Goal: Communication & Community: Participate in discussion

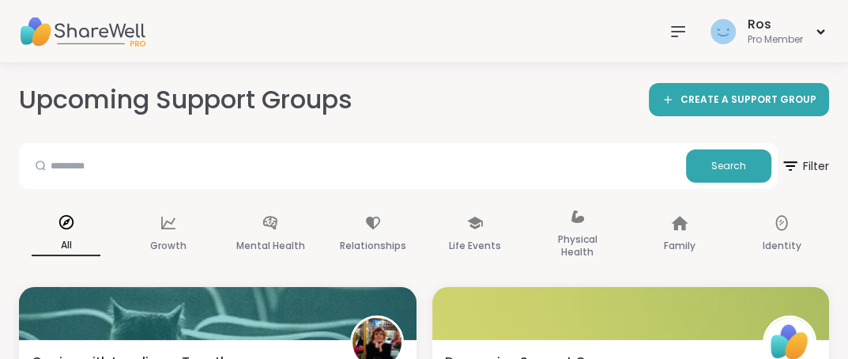
click at [676, 28] on icon at bounding box center [678, 31] width 19 height 19
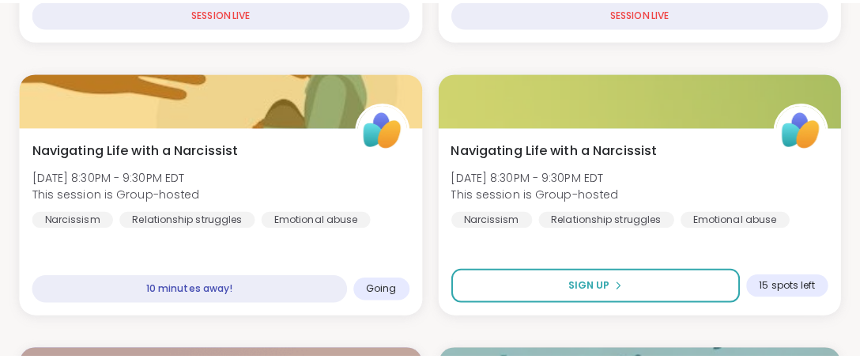
scroll to position [1079, 0]
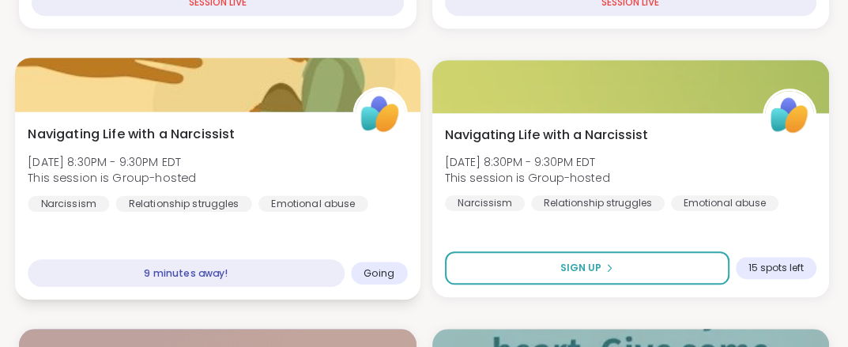
click at [212, 91] on div at bounding box center [217, 85] width 405 height 54
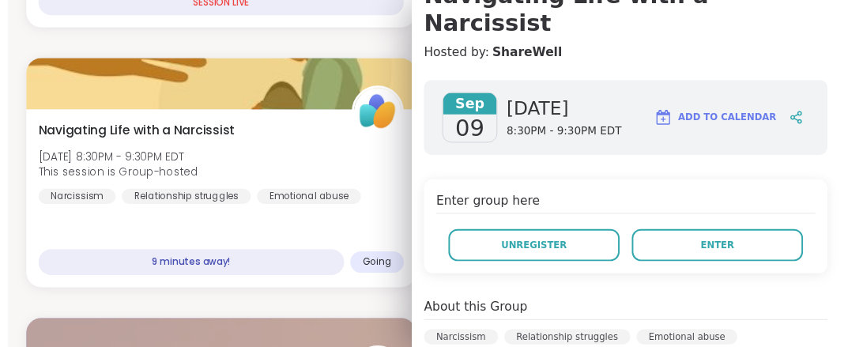
scroll to position [178, 0]
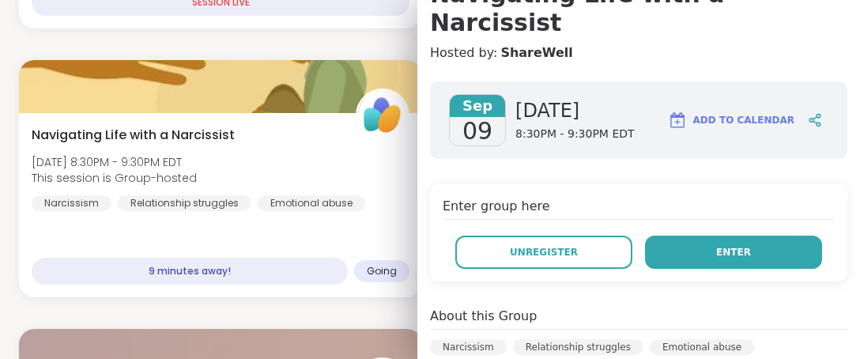
click at [684, 236] on button "Enter" at bounding box center [733, 252] width 177 height 33
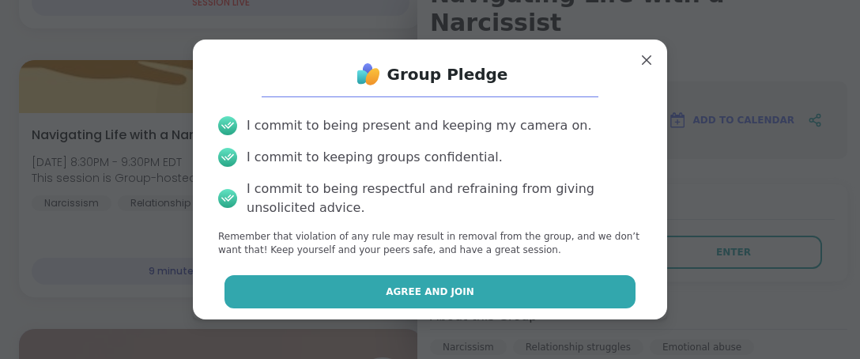
click at [400, 290] on span "Agree and Join" at bounding box center [430, 292] width 89 height 14
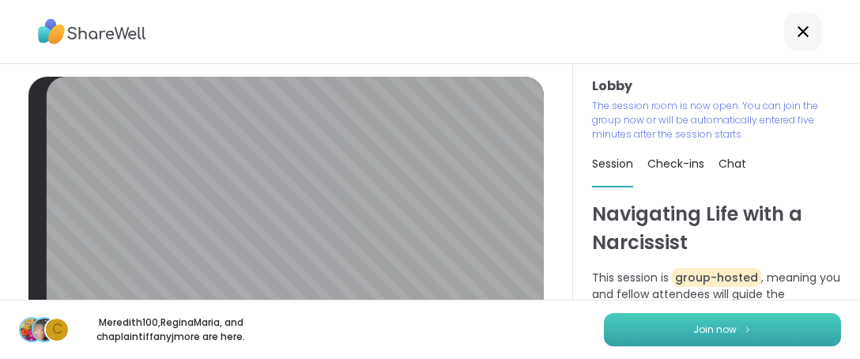
click at [700, 326] on span "Join now" at bounding box center [714, 329] width 43 height 14
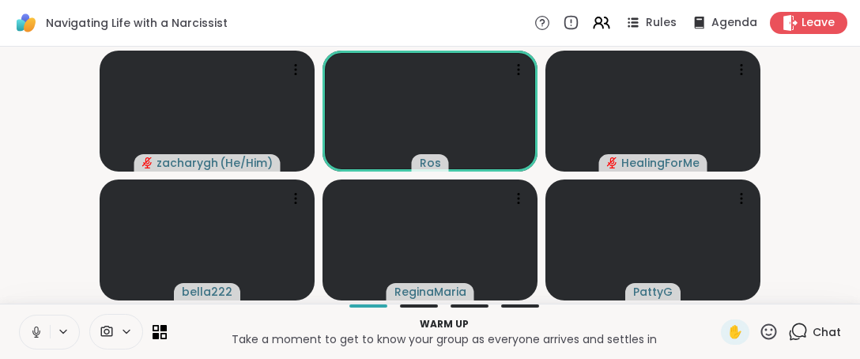
click at [32, 330] on icon at bounding box center [36, 332] width 14 height 14
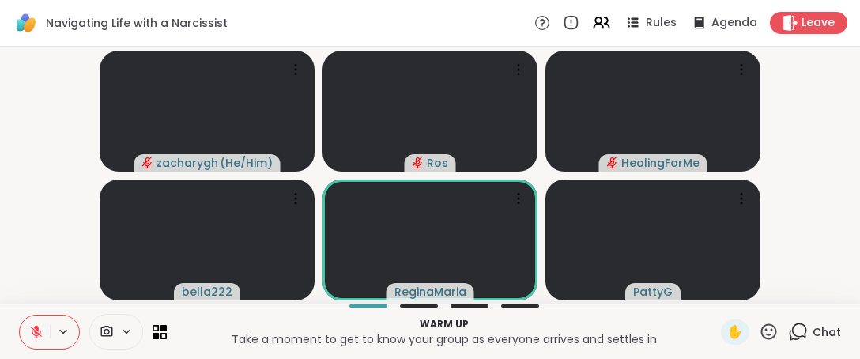
click at [29, 323] on button at bounding box center [35, 331] width 30 height 33
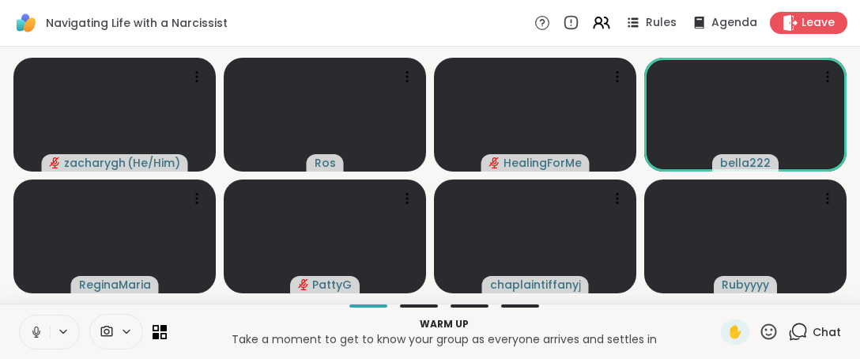
click at [37, 335] on icon at bounding box center [36, 332] width 14 height 14
click at [39, 330] on icon at bounding box center [36, 332] width 14 height 14
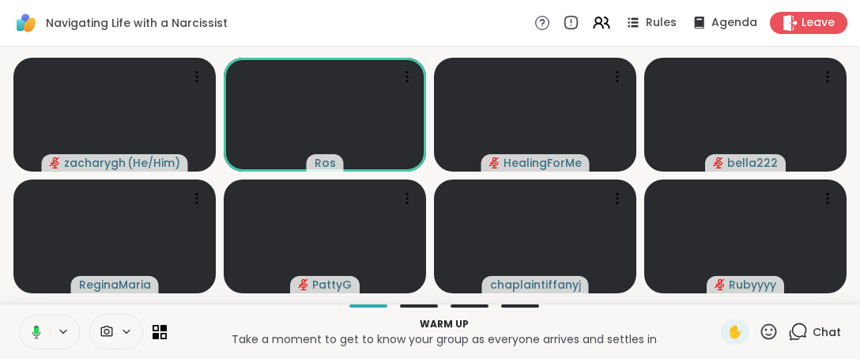
click at [33, 331] on icon at bounding box center [34, 332] width 14 height 14
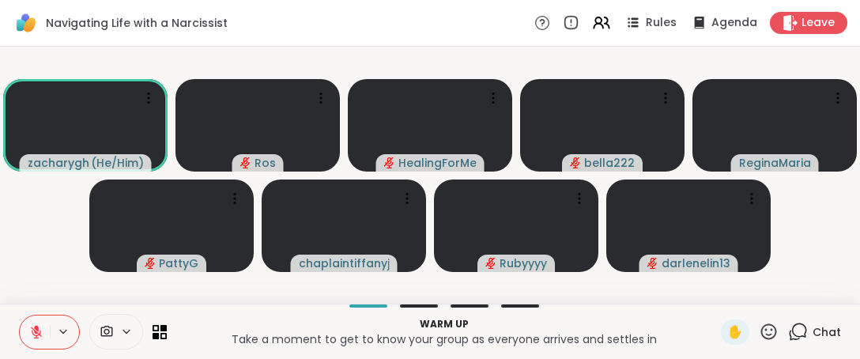
click at [40, 338] on icon at bounding box center [36, 332] width 14 height 14
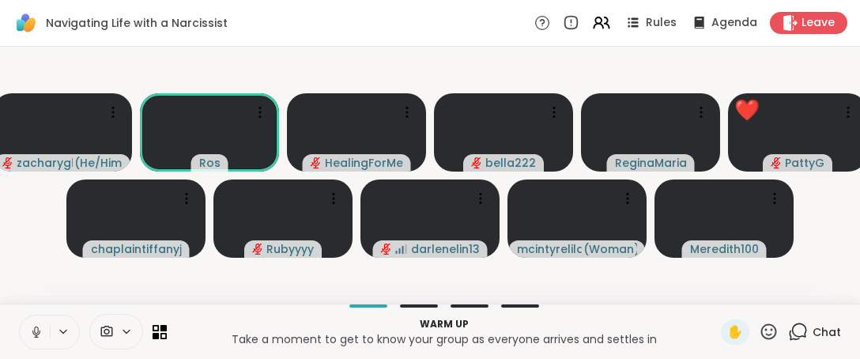
click at [764, 326] on icon at bounding box center [769, 332] width 20 height 20
click at [32, 331] on icon at bounding box center [36, 332] width 14 height 14
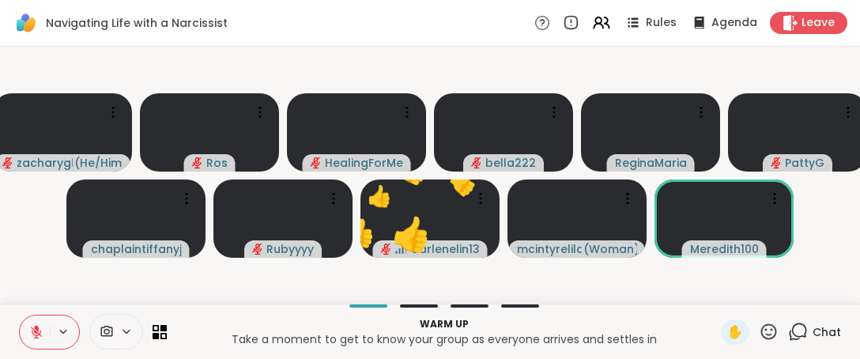
click at [32, 331] on icon at bounding box center [36, 331] width 11 height 11
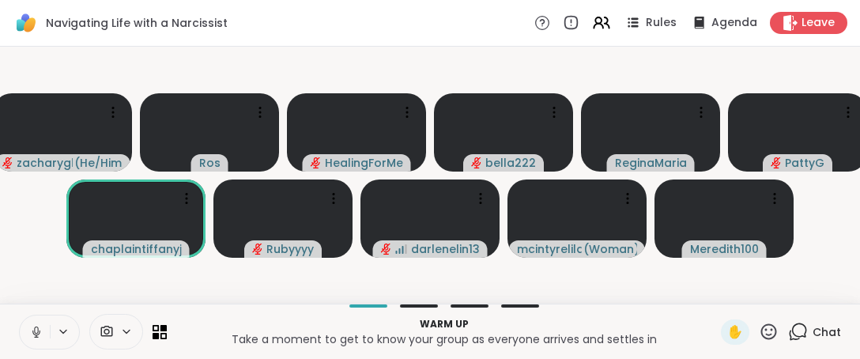
click at [40, 337] on icon at bounding box center [36, 332] width 14 height 14
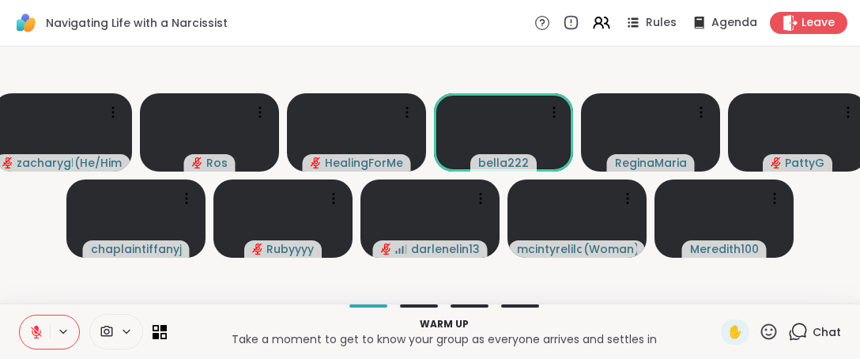
click at [37, 335] on icon at bounding box center [36, 331] width 11 height 11
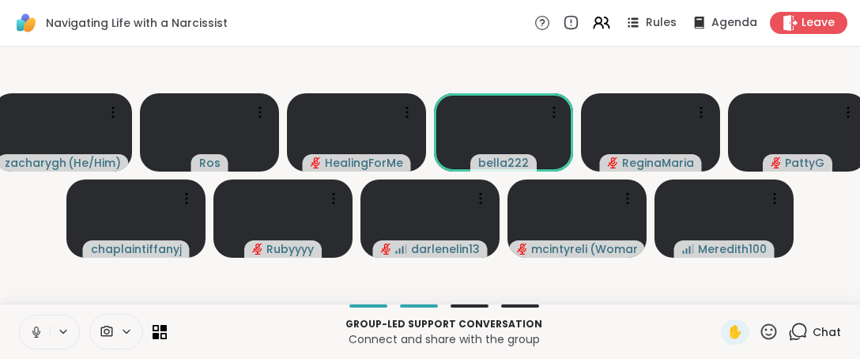
click at [30, 327] on icon at bounding box center [36, 332] width 14 height 14
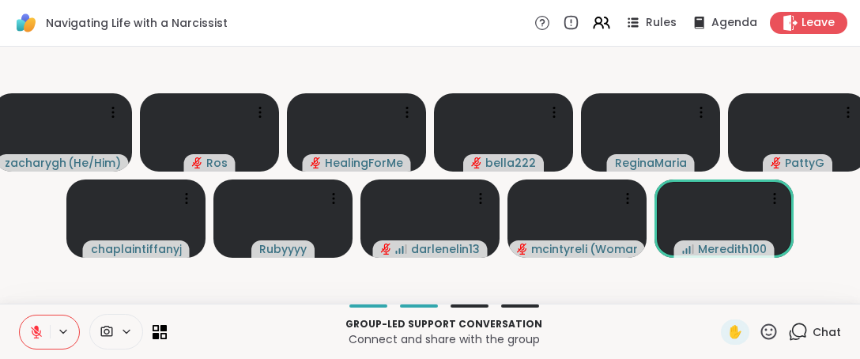
click at [38, 337] on icon at bounding box center [36, 332] width 14 height 14
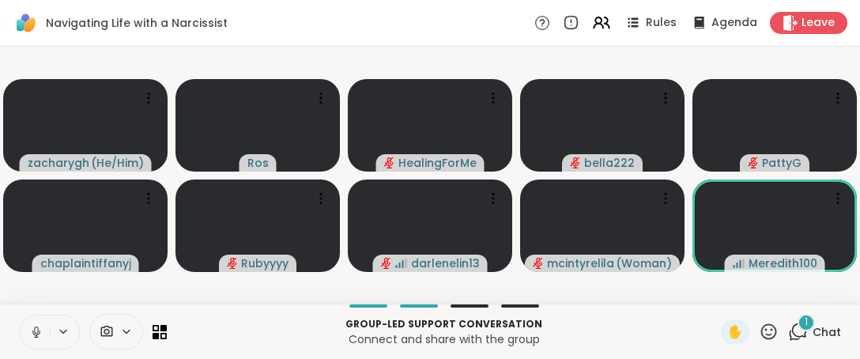
click at [759, 331] on icon at bounding box center [769, 332] width 20 height 20
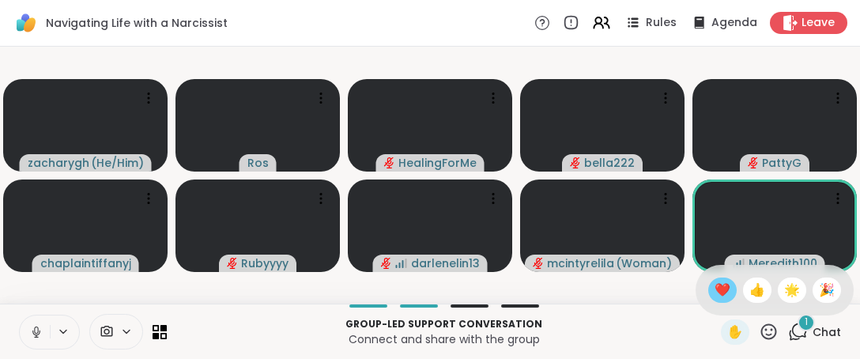
click at [714, 290] on span "❤️" at bounding box center [722, 290] width 16 height 19
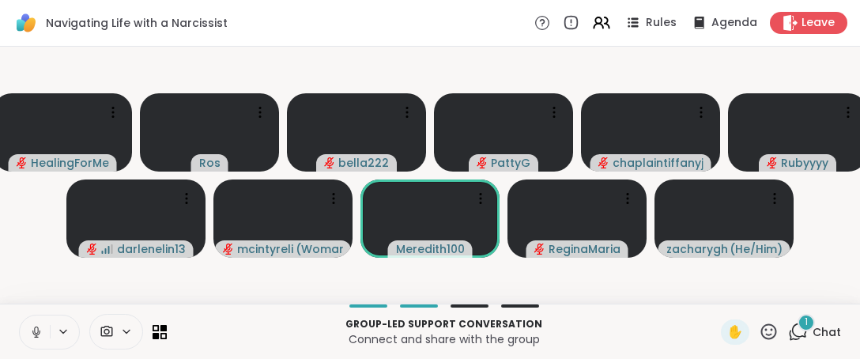
click at [759, 326] on icon at bounding box center [769, 332] width 20 height 20
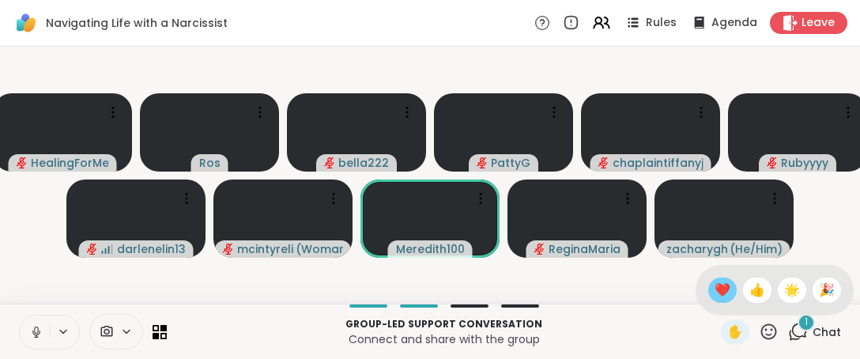
click at [714, 293] on span "❤️" at bounding box center [722, 290] width 16 height 19
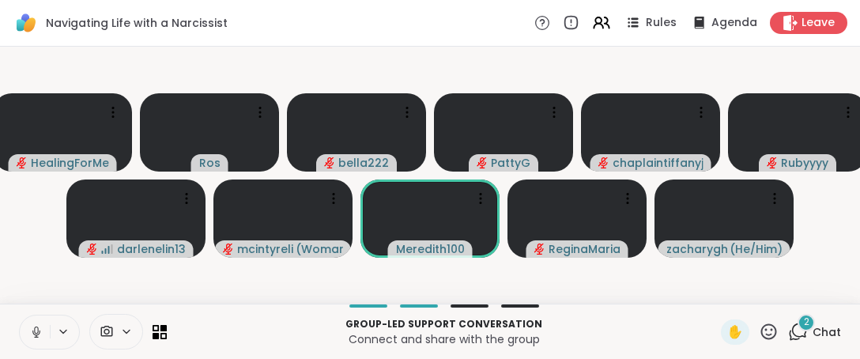
click at [761, 330] on icon at bounding box center [769, 331] width 16 height 16
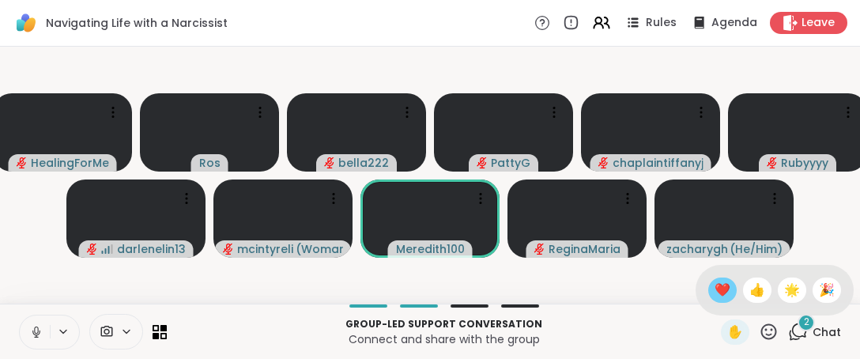
click at [714, 288] on span "❤️" at bounding box center [722, 290] width 16 height 19
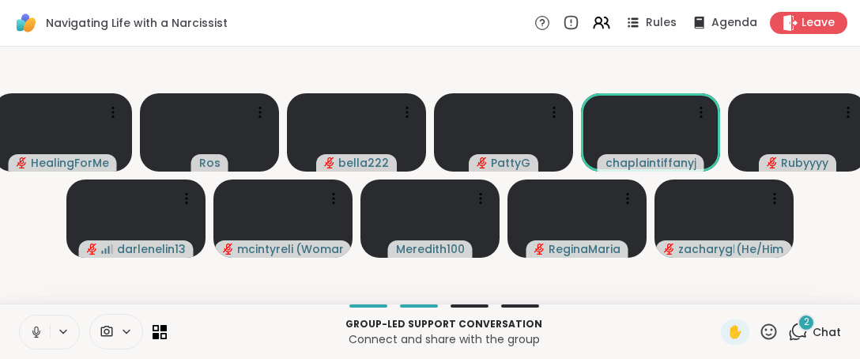
click at [759, 331] on icon at bounding box center [769, 332] width 20 height 20
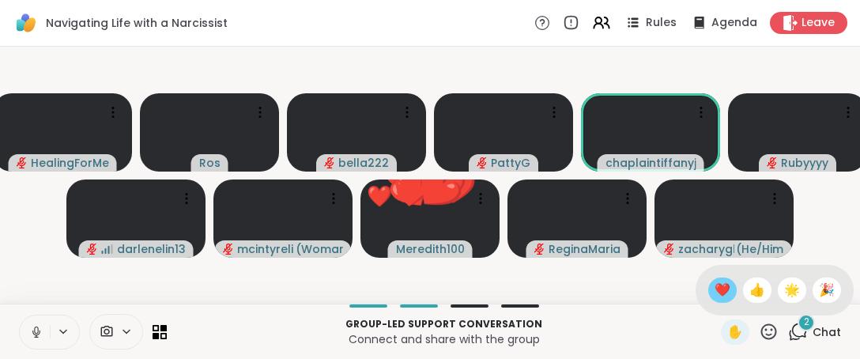
click at [714, 288] on span "❤️" at bounding box center [722, 290] width 16 height 19
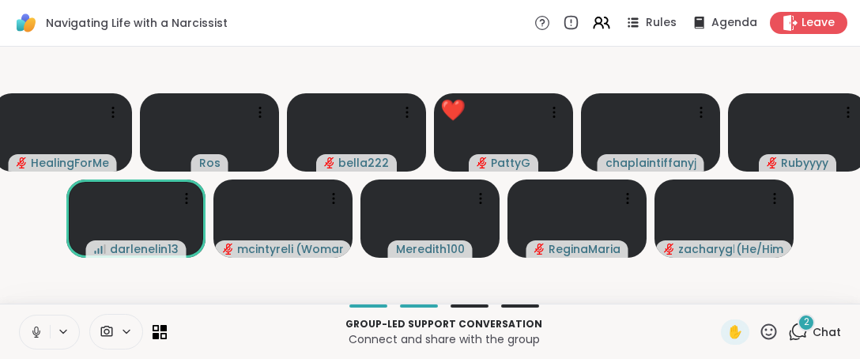
click at [768, 335] on div "✋ 2 Chat" at bounding box center [781, 331] width 120 height 25
click at [760, 331] on icon at bounding box center [769, 332] width 20 height 20
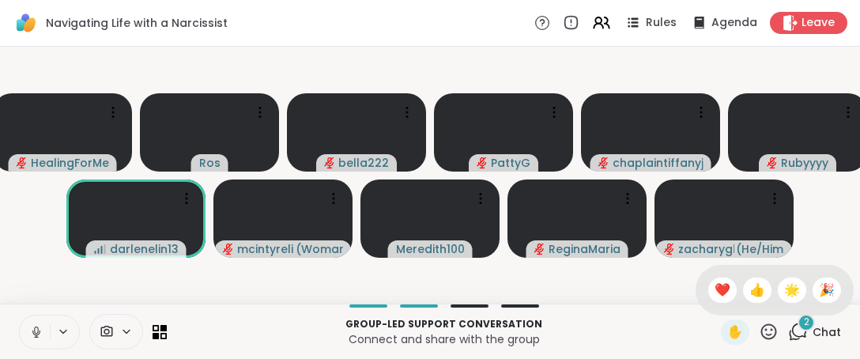
click at [714, 292] on span "❤️" at bounding box center [722, 290] width 16 height 19
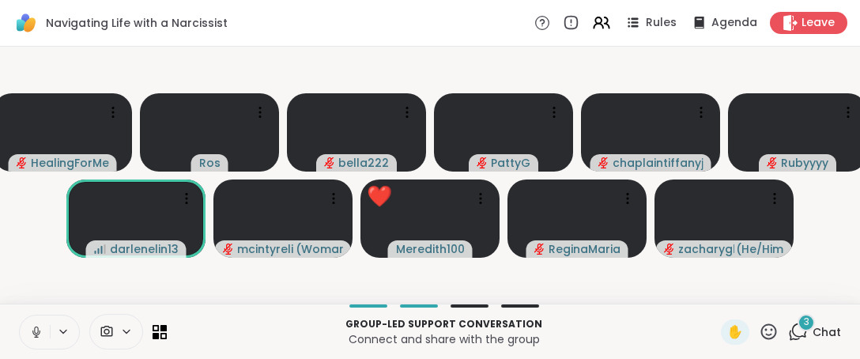
click at [762, 330] on icon at bounding box center [769, 332] width 20 height 20
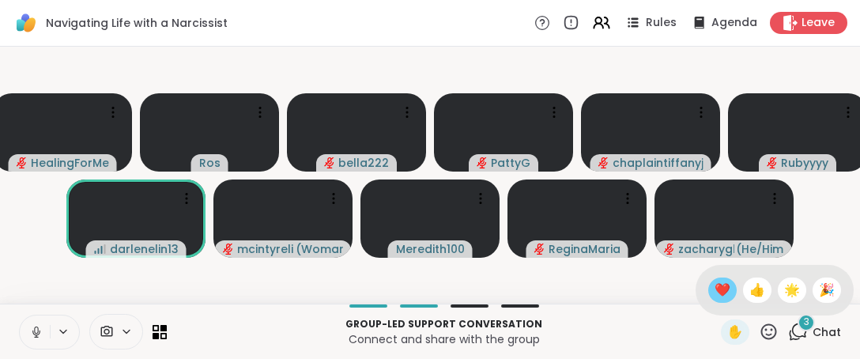
click at [714, 293] on span "❤️" at bounding box center [722, 290] width 16 height 19
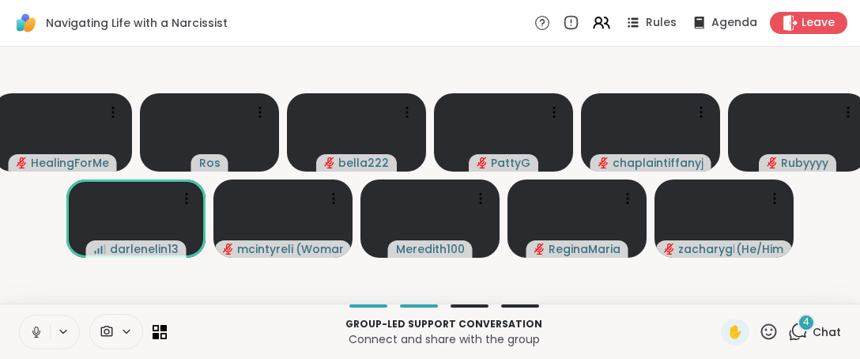
click at [759, 333] on icon at bounding box center [769, 332] width 20 height 20
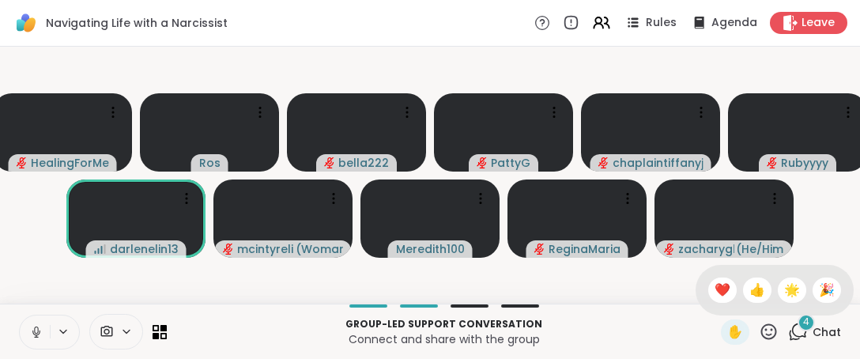
click at [714, 284] on span "❤️" at bounding box center [722, 290] width 16 height 19
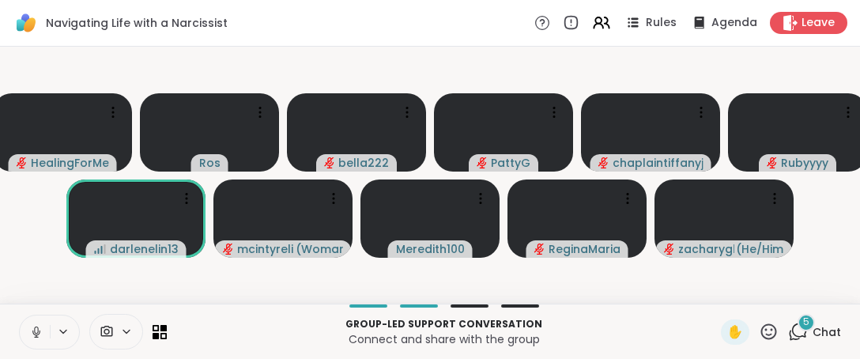
click at [40, 336] on icon at bounding box center [36, 332] width 14 height 14
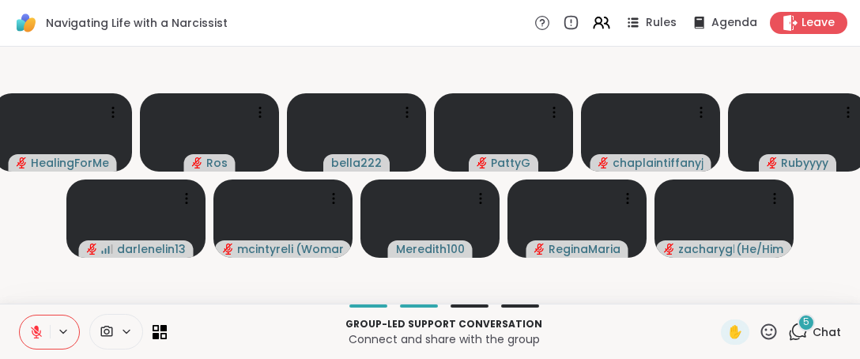
click at [34, 326] on icon at bounding box center [36, 332] width 14 height 14
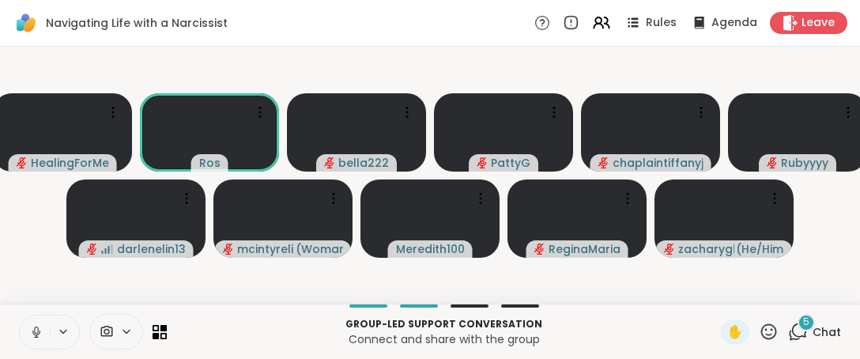
click at [34, 339] on button at bounding box center [35, 331] width 30 height 33
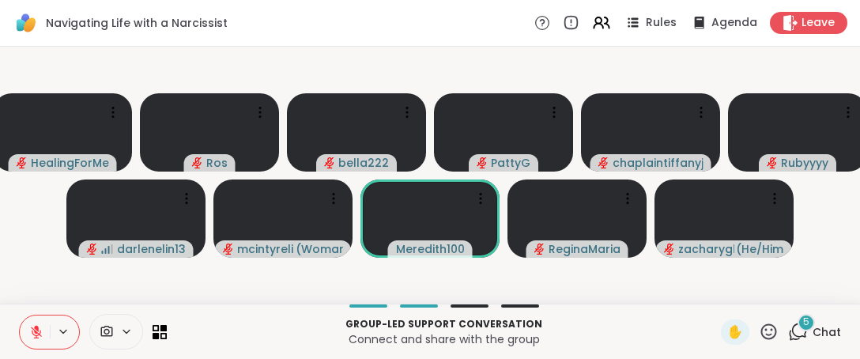
click at [36, 332] on icon at bounding box center [36, 331] width 11 height 11
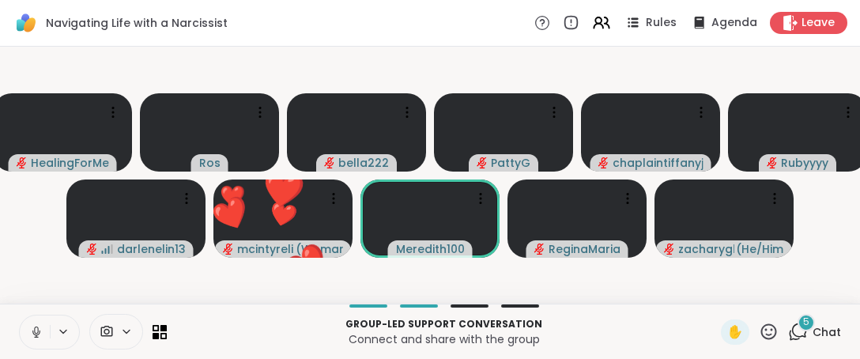
click at [32, 334] on icon at bounding box center [36, 332] width 14 height 14
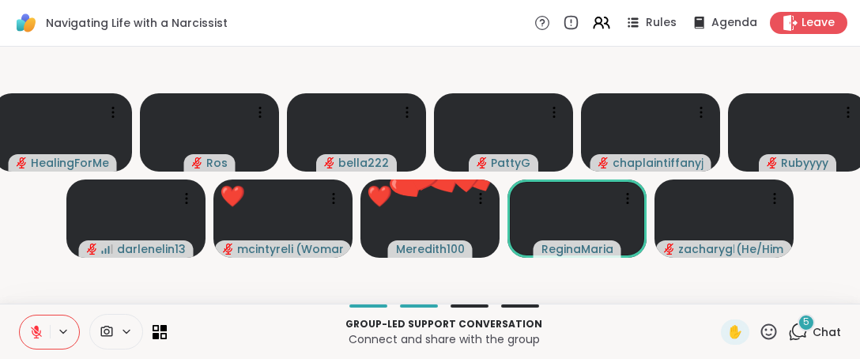
click at [764, 329] on icon at bounding box center [769, 331] width 16 height 16
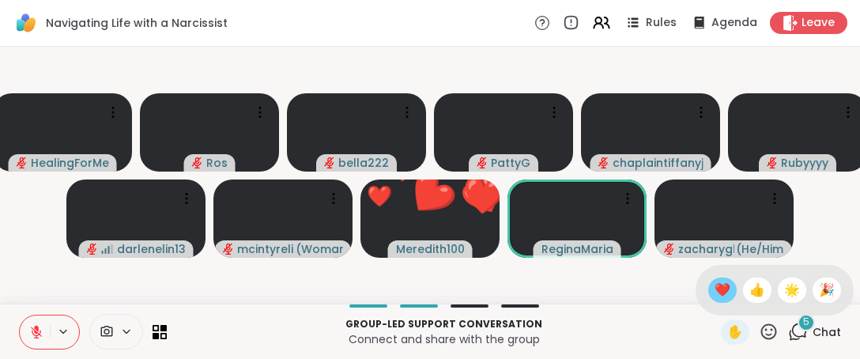
click at [716, 292] on div "❤️" at bounding box center [722, 289] width 28 height 25
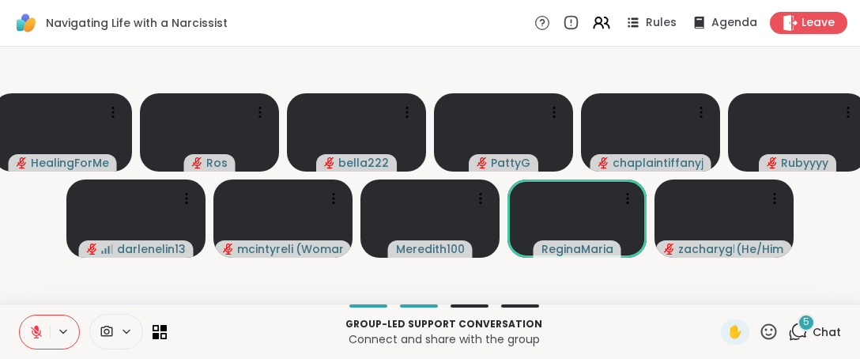
click at [761, 325] on icon at bounding box center [769, 331] width 16 height 16
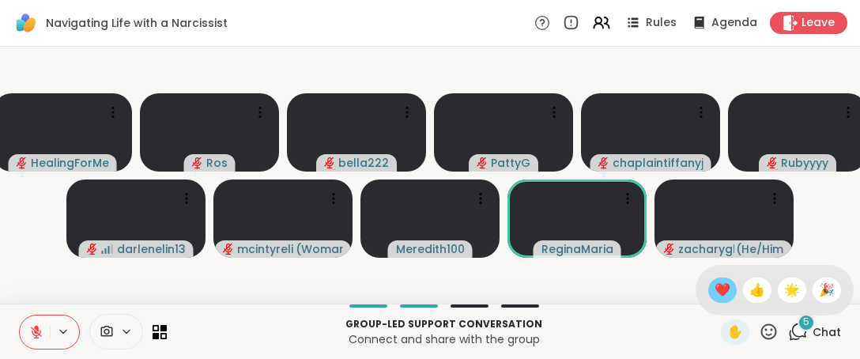
click at [714, 293] on span "❤️" at bounding box center [722, 290] width 16 height 19
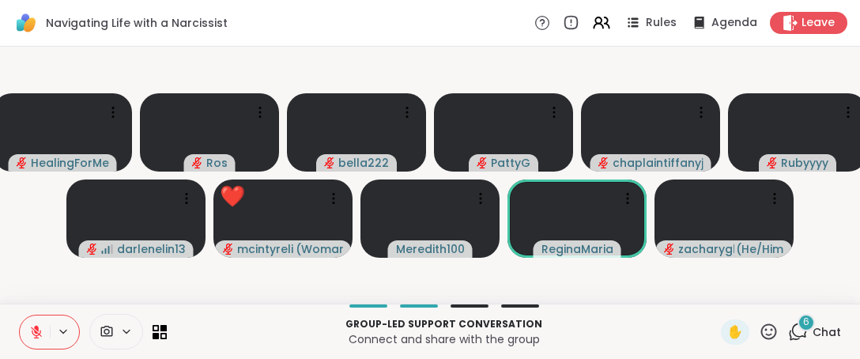
click at [759, 328] on icon at bounding box center [769, 332] width 20 height 20
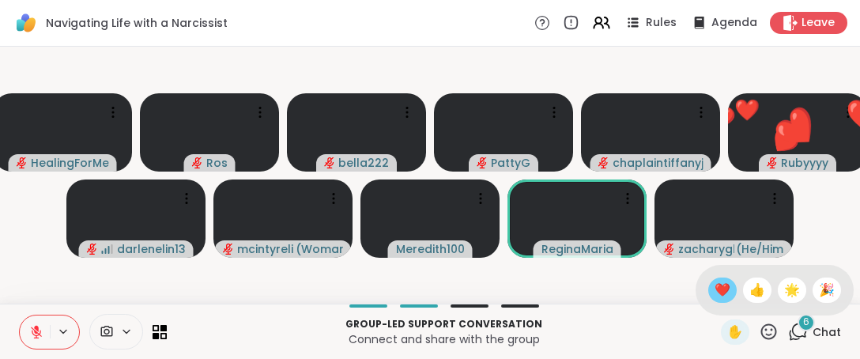
click at [714, 293] on span "❤️" at bounding box center [722, 290] width 16 height 19
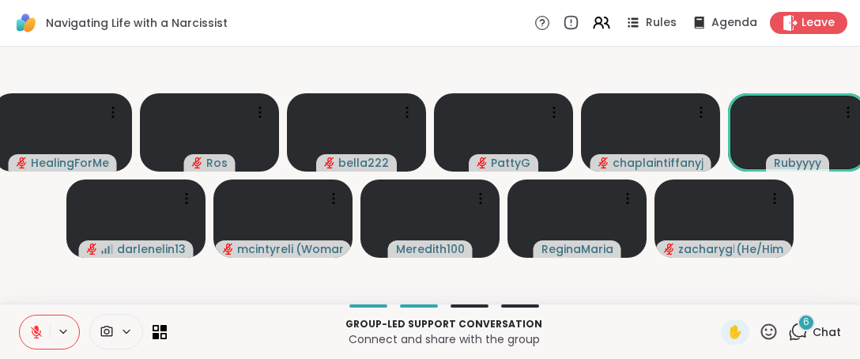
click at [759, 334] on icon at bounding box center [769, 332] width 20 height 20
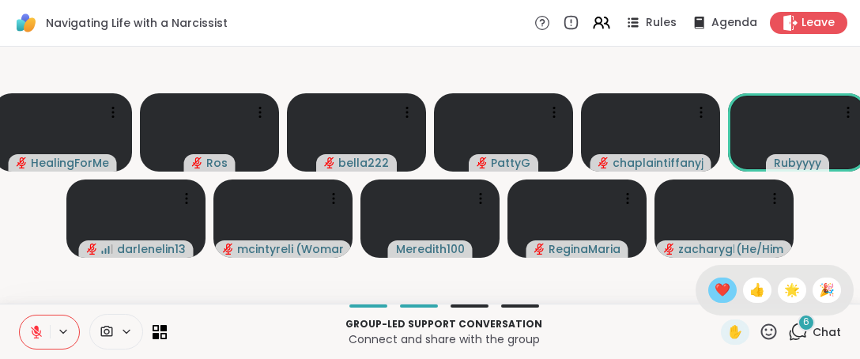
click at [714, 292] on span "❤️" at bounding box center [722, 290] width 16 height 19
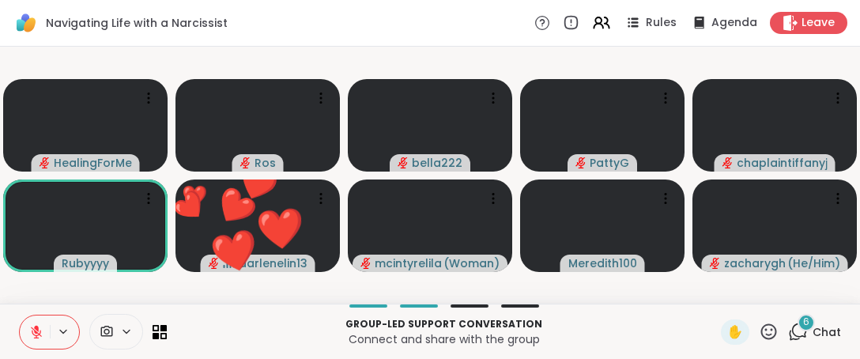
click at [755, 321] on div "✋" at bounding box center [750, 331] width 58 height 25
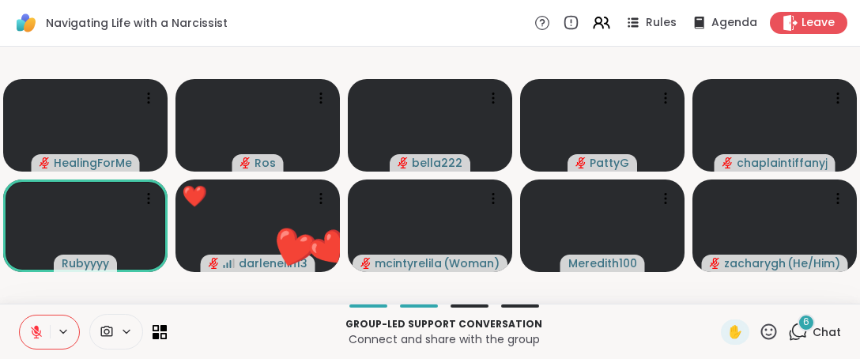
click at [761, 334] on icon at bounding box center [769, 331] width 16 height 16
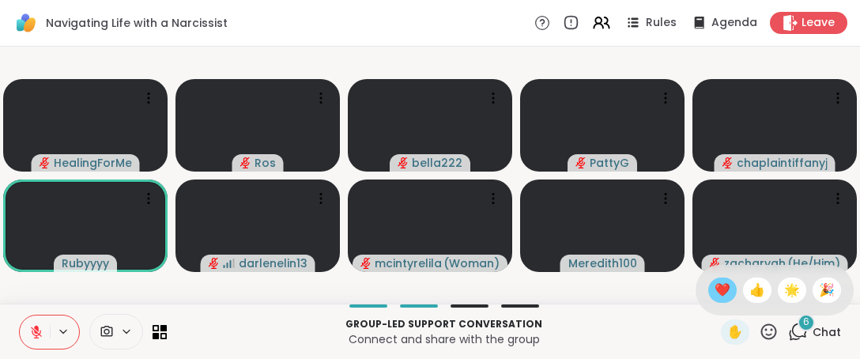
click at [714, 292] on span "❤️" at bounding box center [722, 290] width 16 height 19
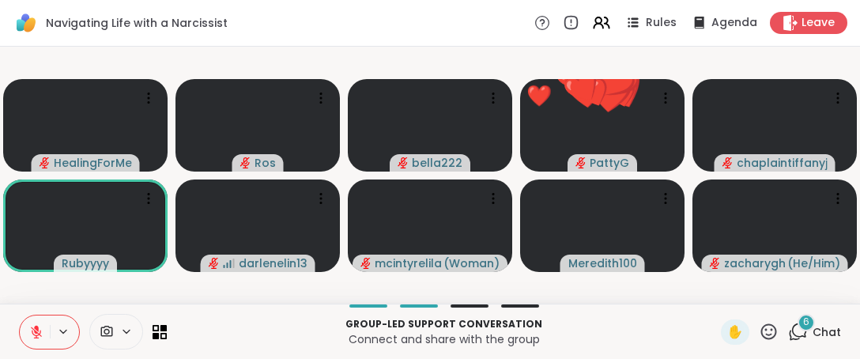
click at [759, 341] on icon at bounding box center [769, 332] width 20 height 20
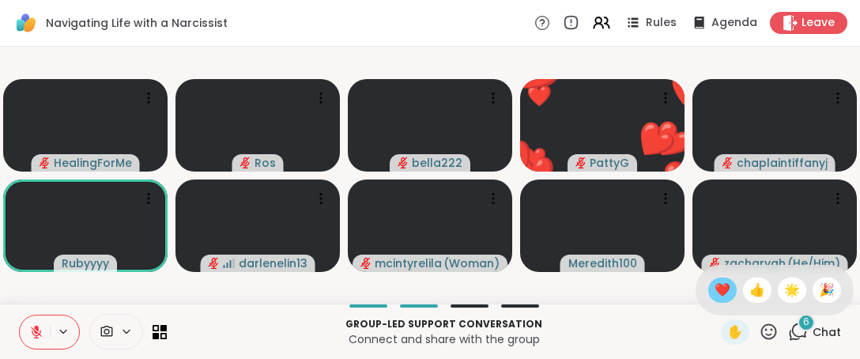
click at [714, 299] on span "❤️" at bounding box center [722, 290] width 16 height 19
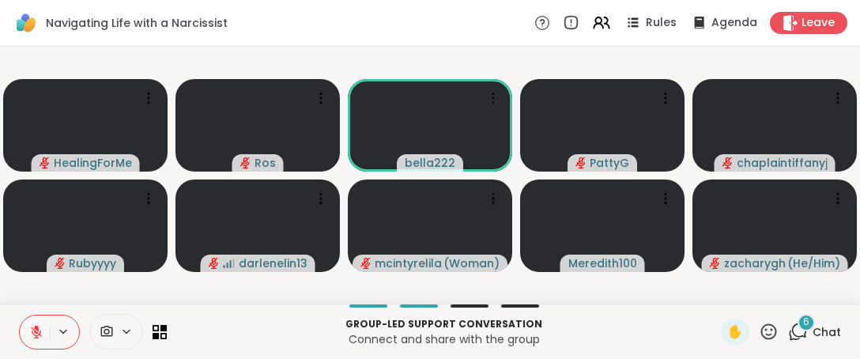
click at [765, 331] on icon at bounding box center [769, 332] width 20 height 20
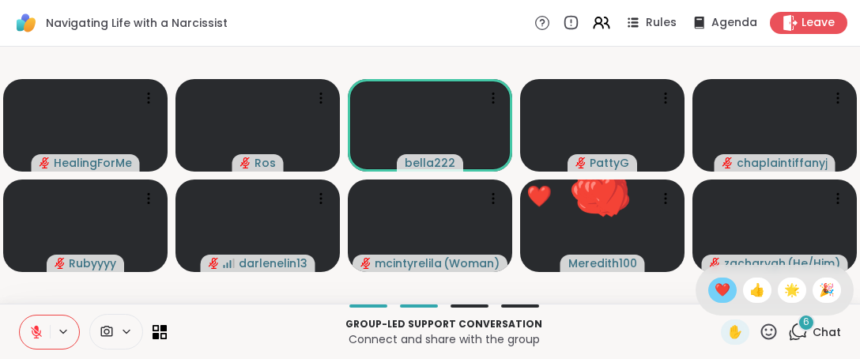
click at [714, 288] on span "❤️" at bounding box center [722, 290] width 16 height 19
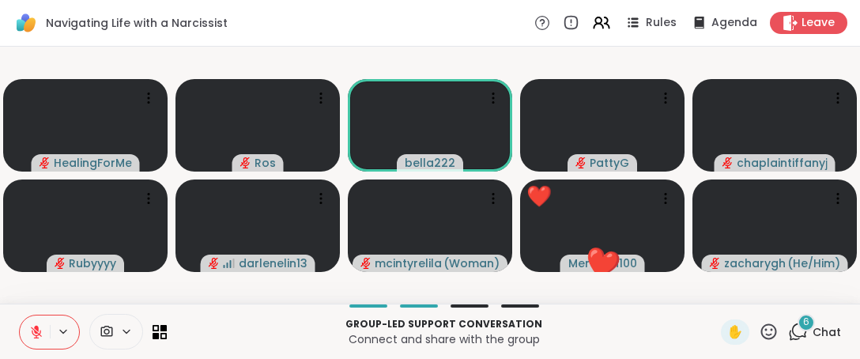
click at [761, 334] on icon at bounding box center [769, 331] width 16 height 16
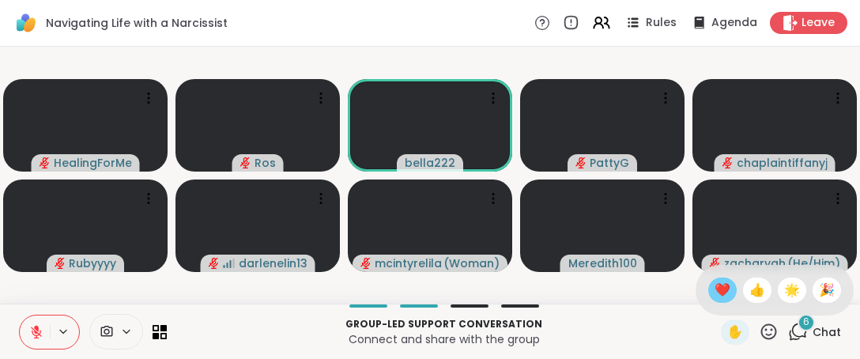
click at [714, 292] on span "❤️" at bounding box center [722, 290] width 16 height 19
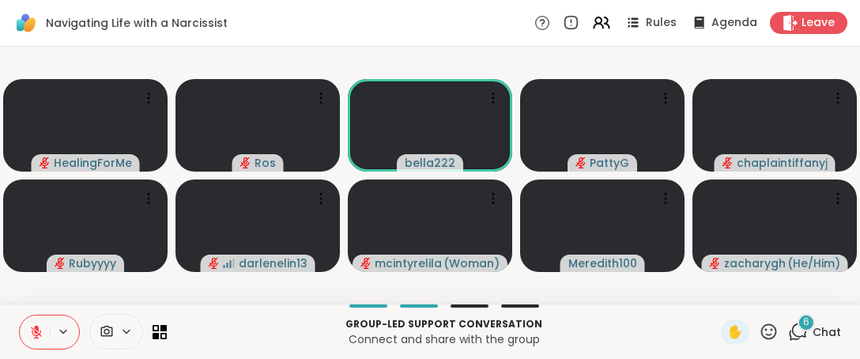
click at [759, 333] on icon at bounding box center [769, 332] width 20 height 20
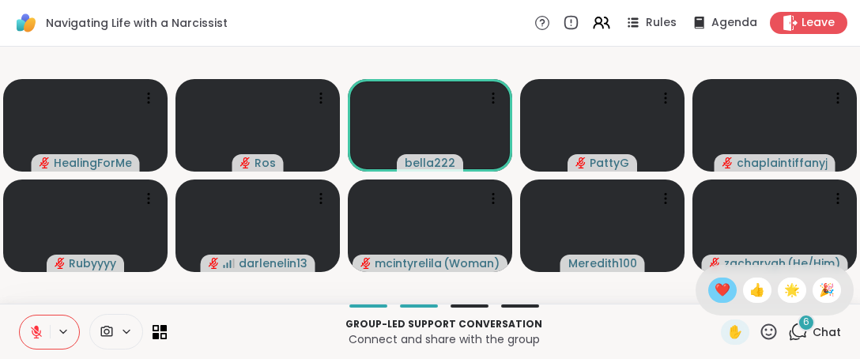
click at [708, 277] on div "❤️" at bounding box center [722, 289] width 28 height 25
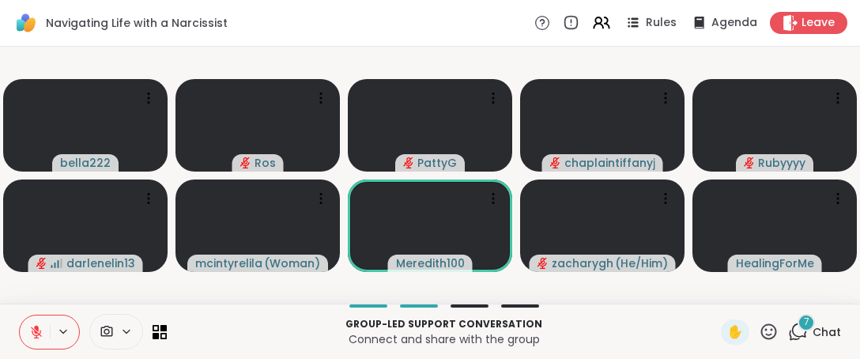
click at [761, 335] on icon at bounding box center [769, 331] width 16 height 16
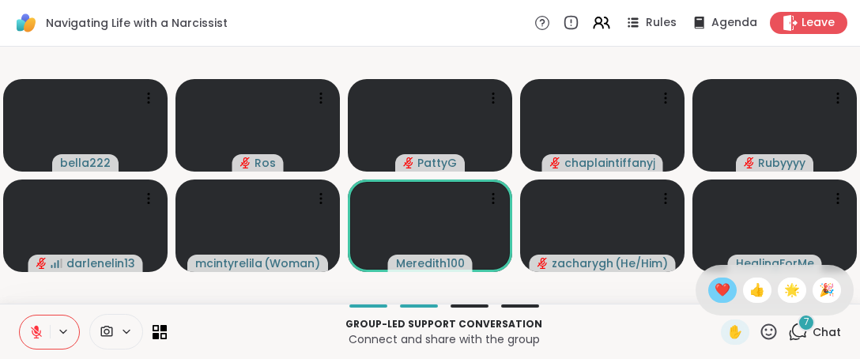
click at [714, 287] on span "❤️" at bounding box center [722, 290] width 16 height 19
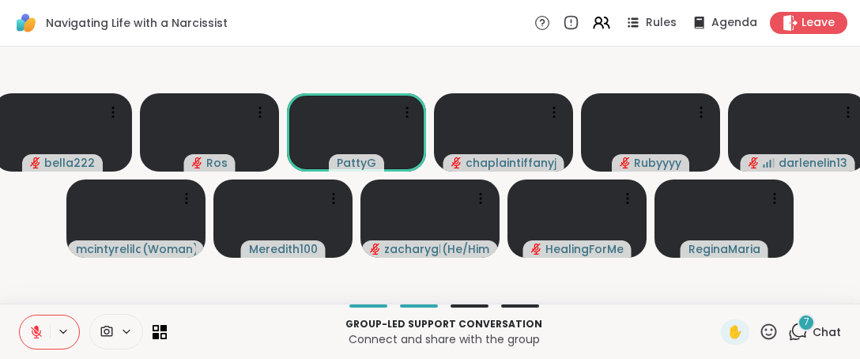
click at [761, 328] on icon at bounding box center [769, 331] width 16 height 16
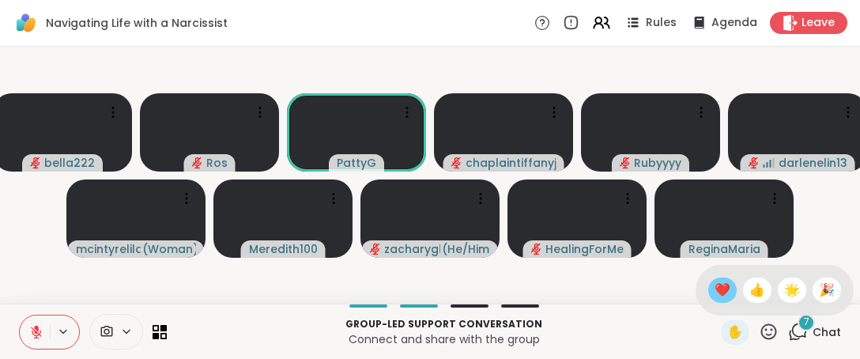
click at [714, 297] on span "❤️" at bounding box center [722, 290] width 16 height 19
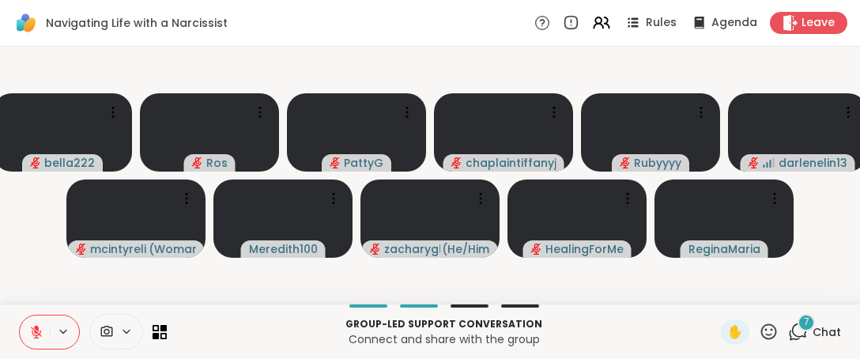
click at [762, 328] on icon at bounding box center [769, 332] width 20 height 20
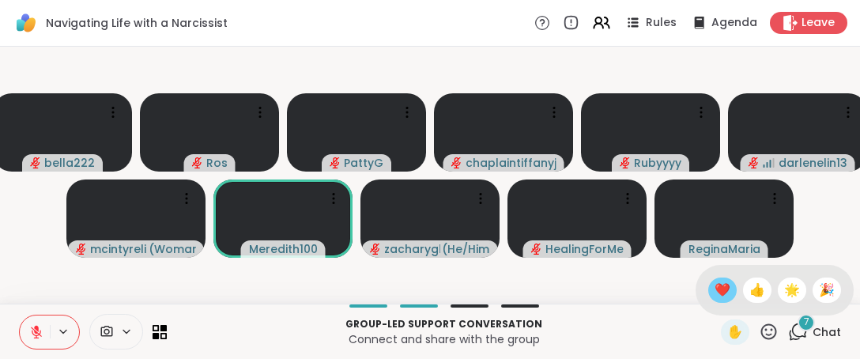
click at [714, 282] on span "❤️" at bounding box center [722, 290] width 16 height 19
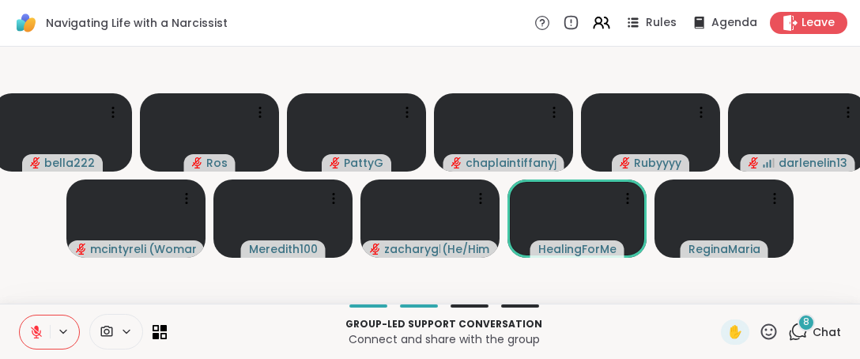
click at [759, 341] on icon at bounding box center [769, 332] width 20 height 20
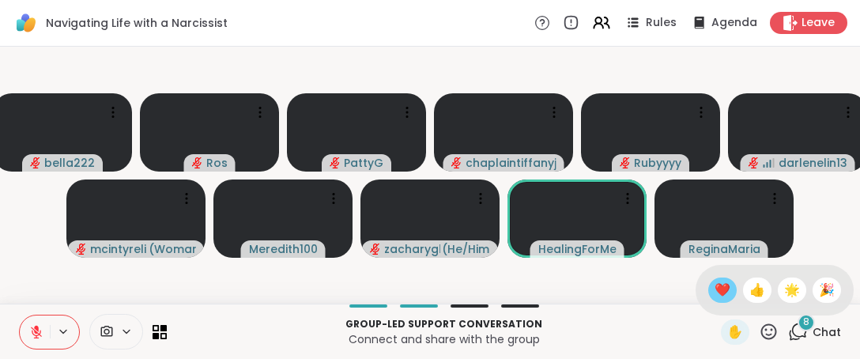
click at [714, 292] on span "❤️" at bounding box center [722, 290] width 16 height 19
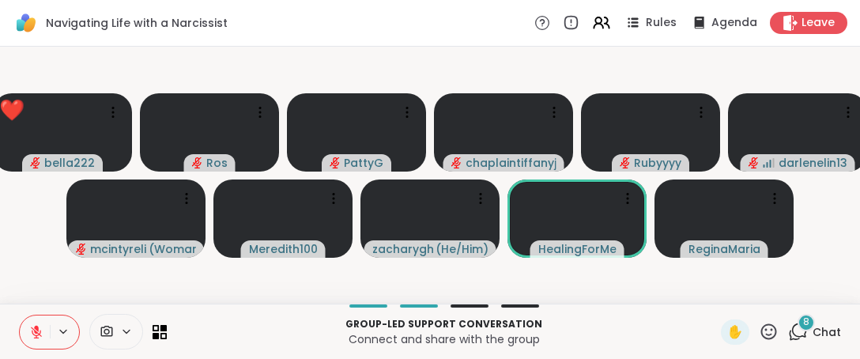
click at [759, 336] on icon at bounding box center [769, 332] width 20 height 20
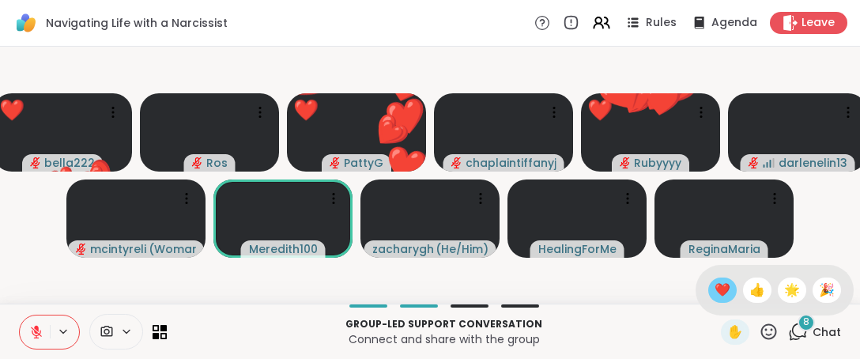
click at [708, 280] on div "❤️" at bounding box center [722, 289] width 28 height 25
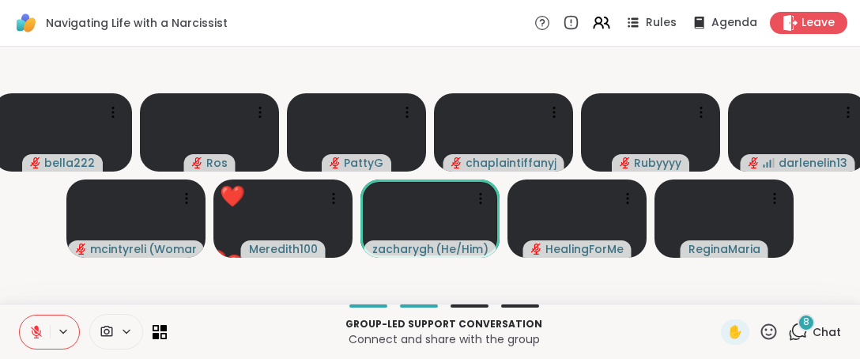
click at [759, 337] on icon at bounding box center [769, 332] width 20 height 20
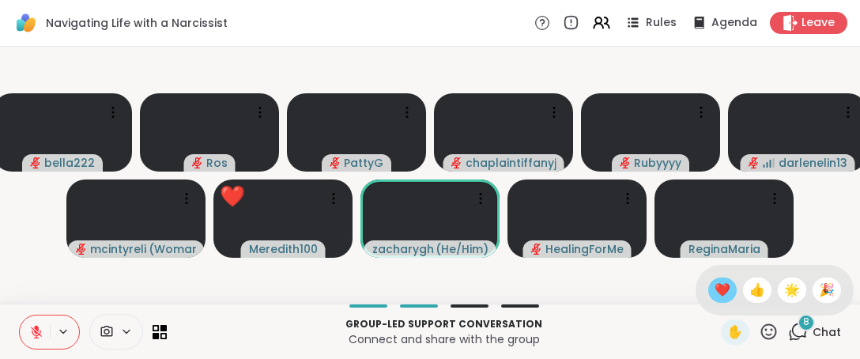
click at [714, 296] on span "❤️" at bounding box center [722, 290] width 16 height 19
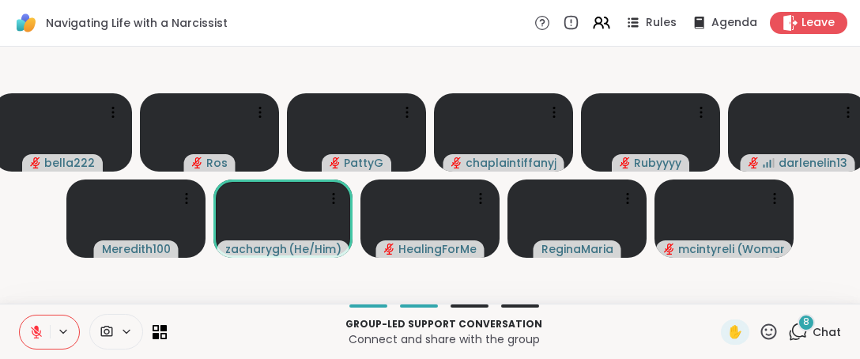
click at [759, 331] on icon at bounding box center [769, 332] width 20 height 20
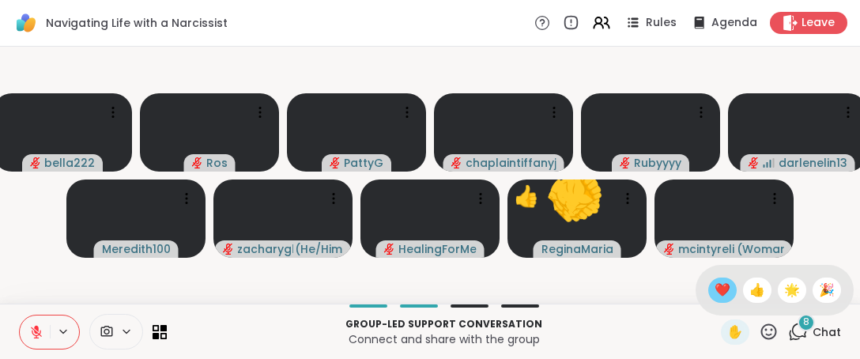
click at [714, 293] on span "❤️" at bounding box center [722, 290] width 16 height 19
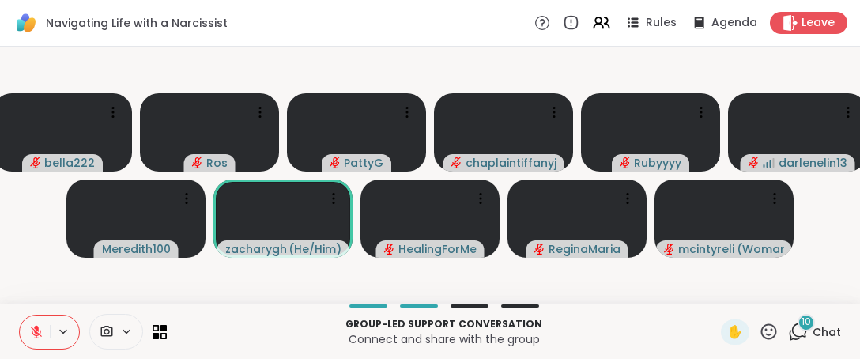
click at [761, 330] on icon at bounding box center [769, 331] width 16 height 16
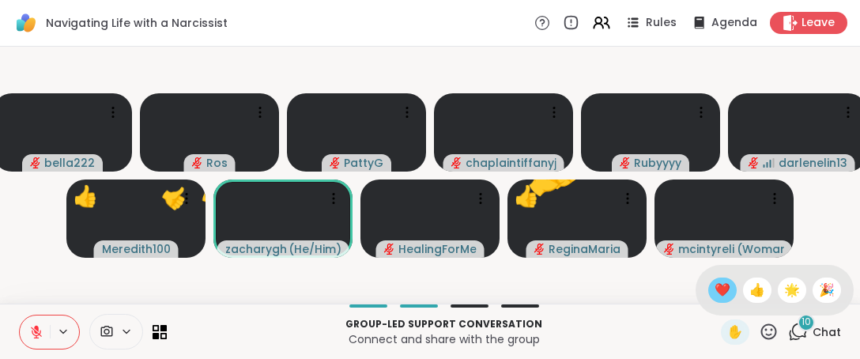
click at [714, 287] on span "❤️" at bounding box center [722, 290] width 16 height 19
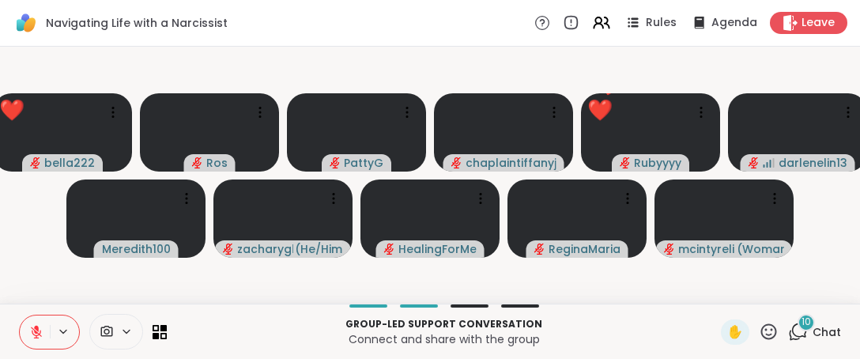
click at [762, 331] on icon at bounding box center [769, 332] width 20 height 20
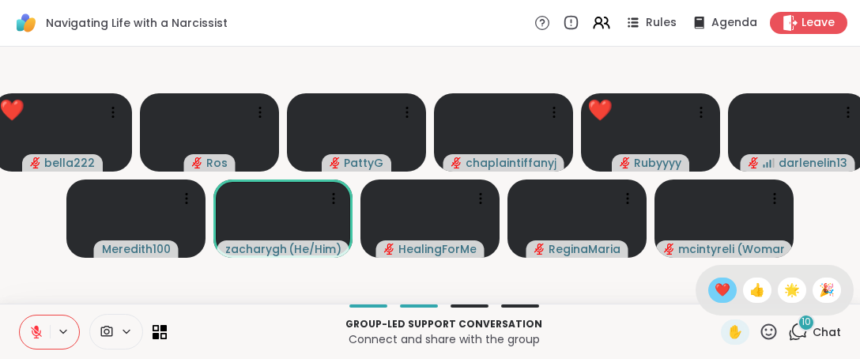
click at [714, 292] on span "❤️" at bounding box center [722, 290] width 16 height 19
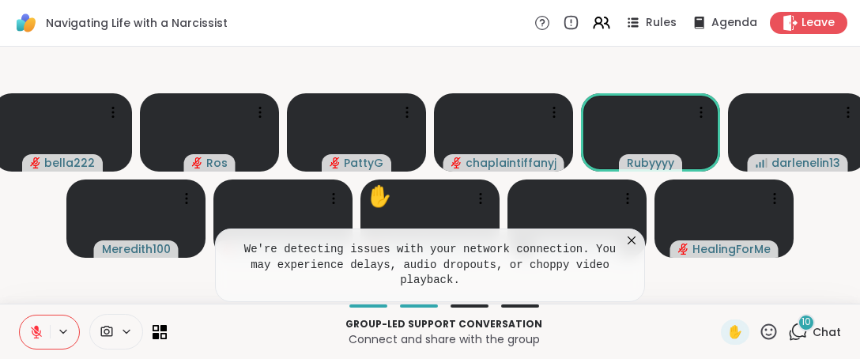
click at [635, 248] on icon at bounding box center [632, 240] width 16 height 16
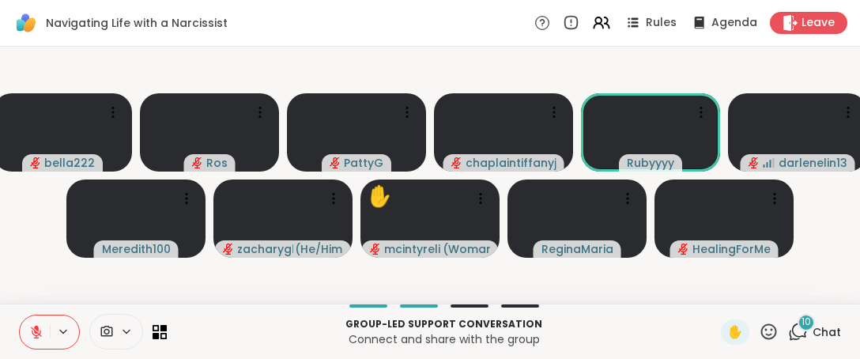
click at [761, 334] on icon at bounding box center [769, 331] width 16 height 16
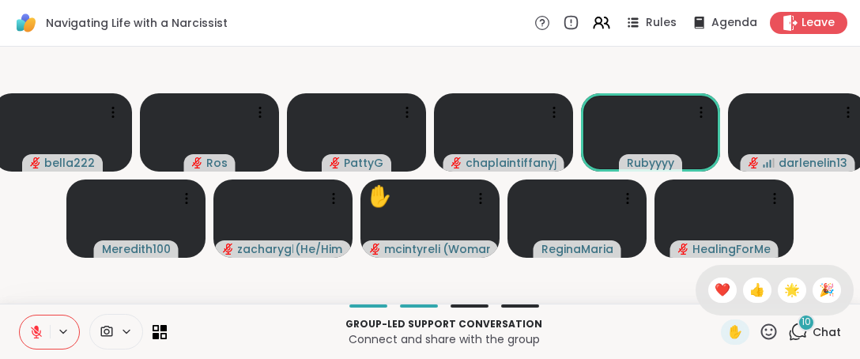
click at [714, 294] on span "❤️" at bounding box center [722, 290] width 16 height 19
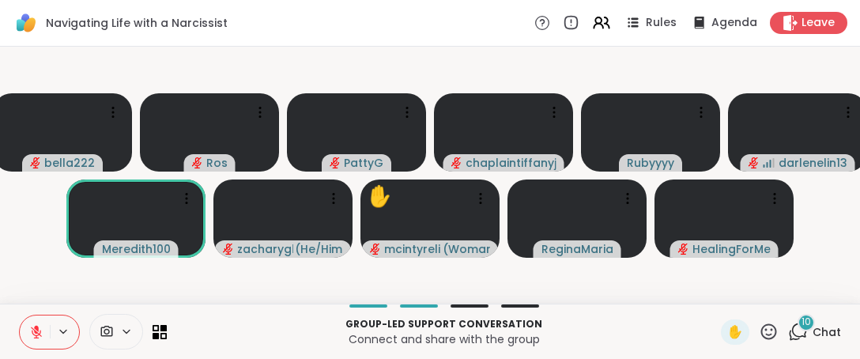
click at [762, 332] on icon at bounding box center [769, 332] width 20 height 20
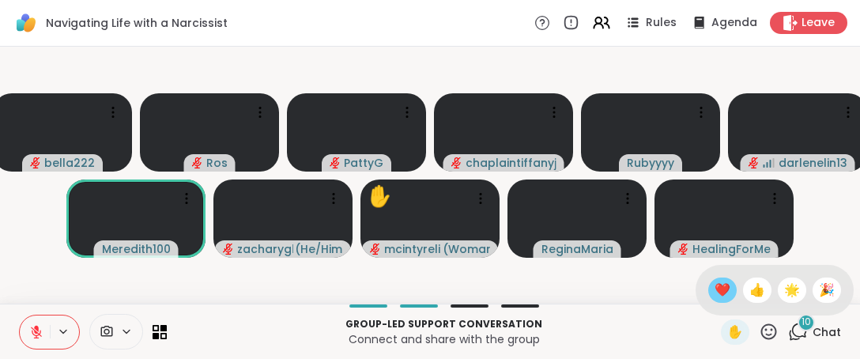
click at [714, 290] on span "❤️" at bounding box center [722, 290] width 16 height 19
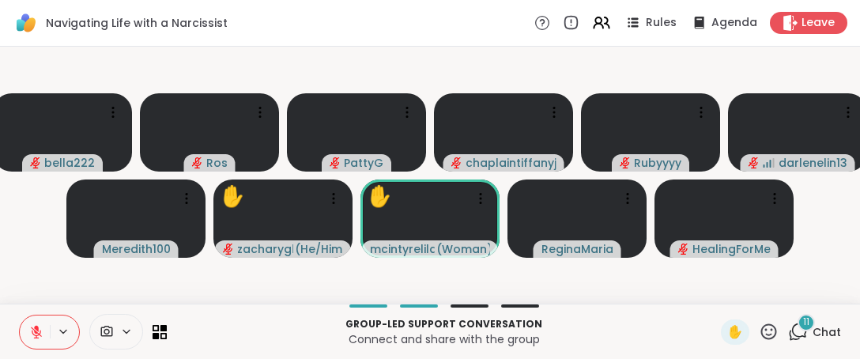
click at [759, 337] on icon at bounding box center [769, 332] width 20 height 20
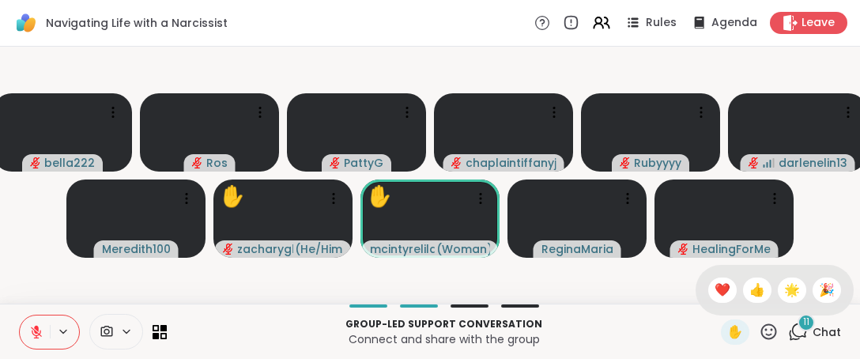
click at [749, 289] on span "👍" at bounding box center [757, 290] width 16 height 19
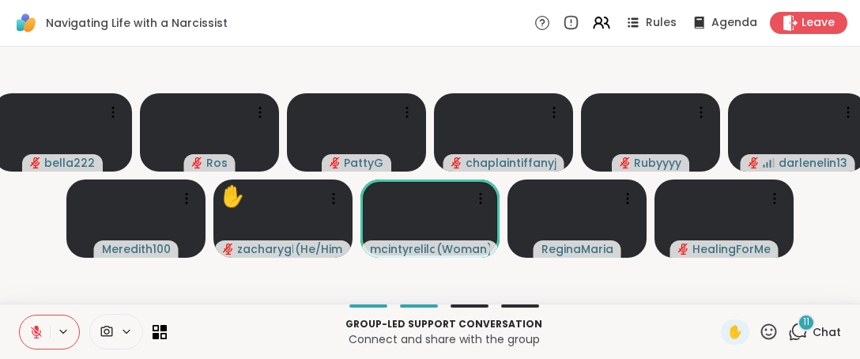
click at [0, 347] on div "Group-led support conversation Connect and share with the group ✋ 11 Chat" at bounding box center [430, 331] width 860 height 55
click at [761, 338] on icon at bounding box center [769, 331] width 16 height 16
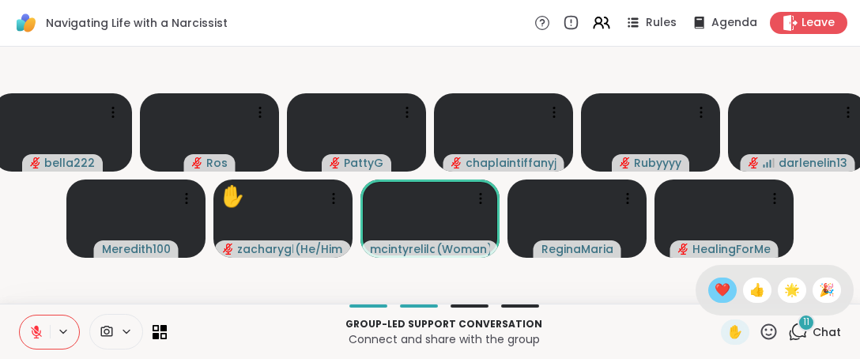
click at [715, 290] on span "❤️" at bounding box center [722, 290] width 16 height 19
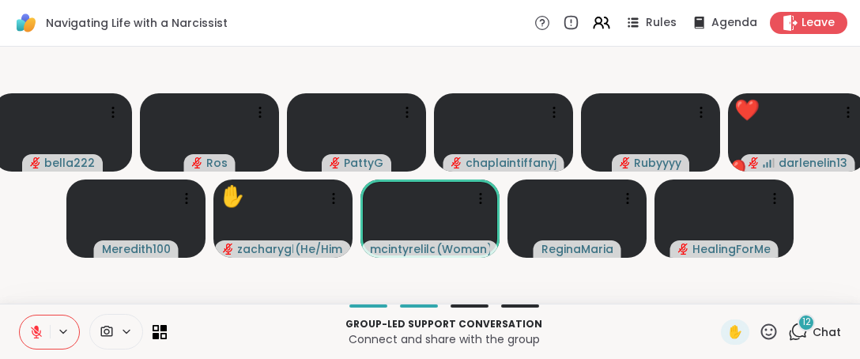
click at [759, 326] on icon at bounding box center [769, 332] width 20 height 20
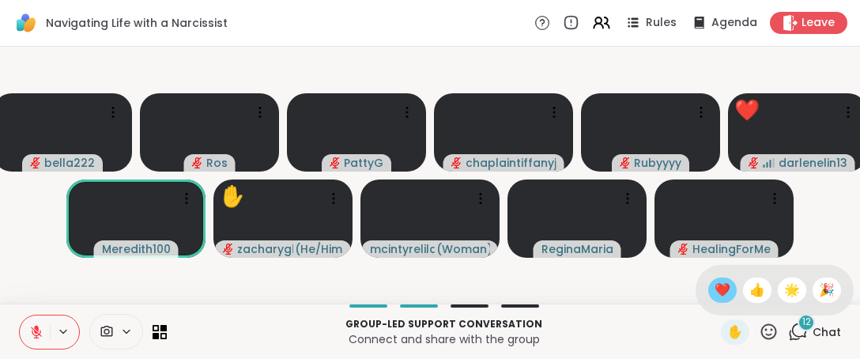
click at [714, 289] on span "❤️" at bounding box center [722, 290] width 16 height 19
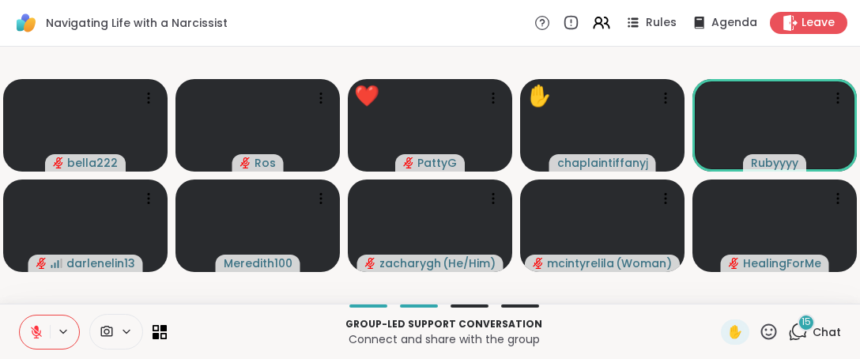
click at [756, 341] on div "✋" at bounding box center [750, 331] width 58 height 25
click at [759, 330] on icon at bounding box center [769, 332] width 20 height 20
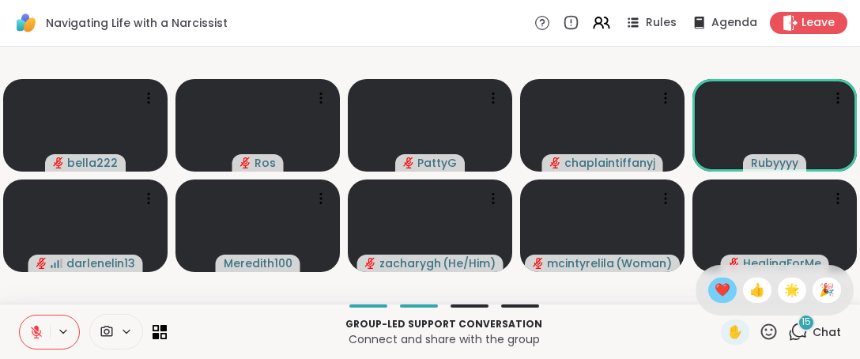
click at [714, 296] on span "❤️" at bounding box center [722, 290] width 16 height 19
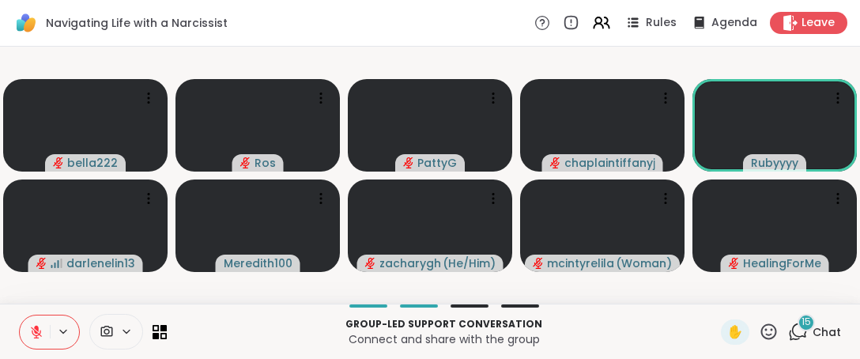
click at [759, 326] on icon at bounding box center [769, 332] width 20 height 20
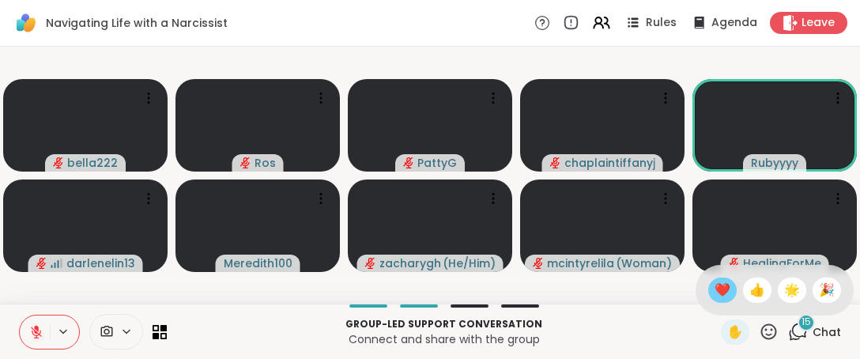
click at [714, 296] on span "❤️" at bounding box center [722, 290] width 16 height 19
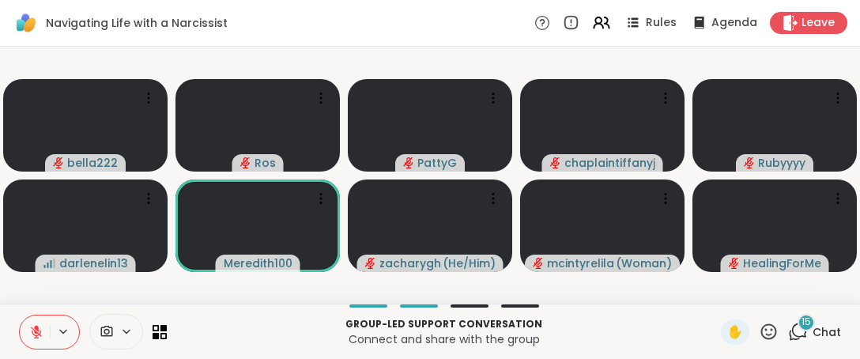
click at [763, 338] on icon at bounding box center [769, 332] width 20 height 20
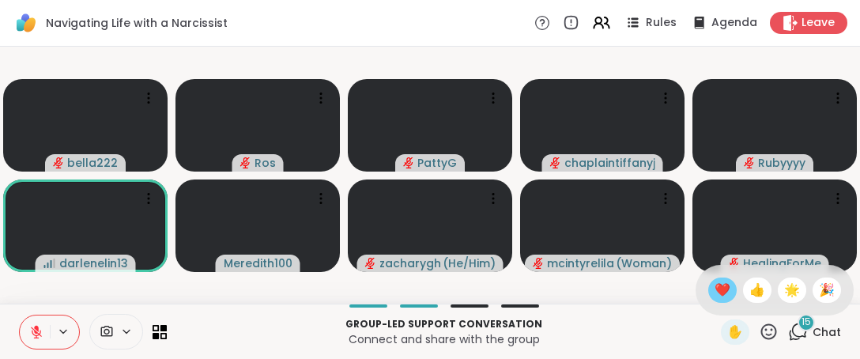
click at [714, 288] on span "❤️" at bounding box center [722, 290] width 16 height 19
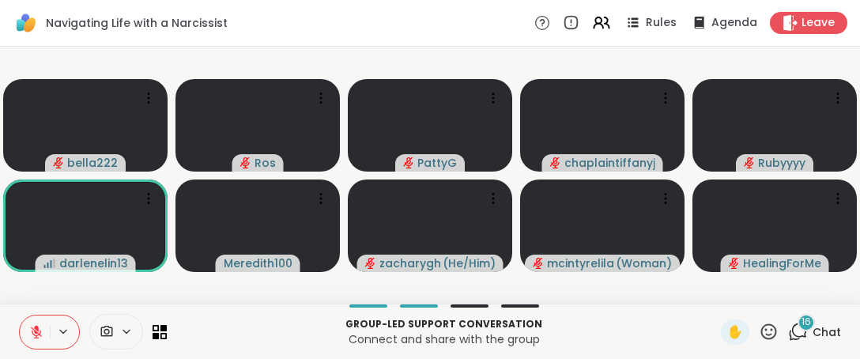
click at [762, 338] on icon at bounding box center [769, 332] width 20 height 20
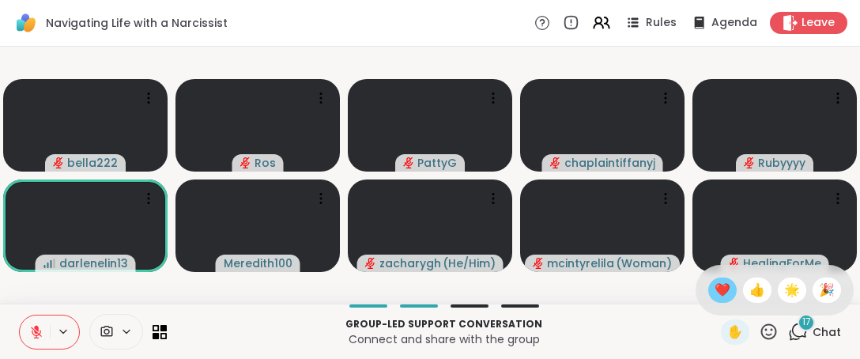
click at [714, 284] on span "❤️" at bounding box center [722, 290] width 16 height 19
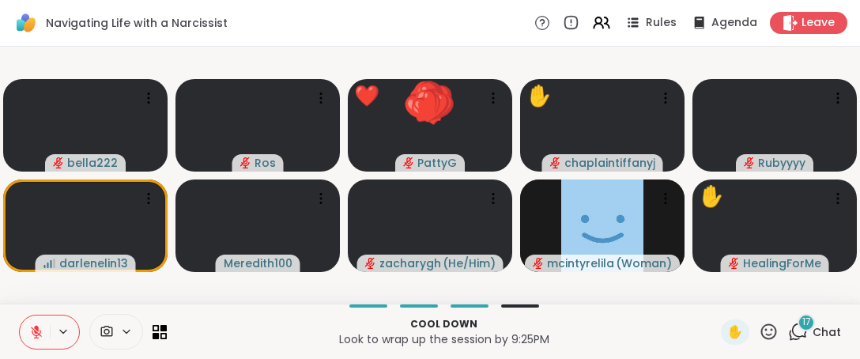
click at [759, 337] on icon at bounding box center [769, 332] width 20 height 20
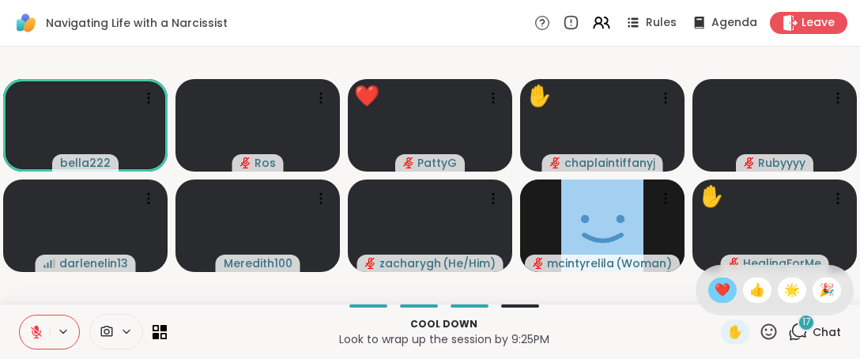
click at [714, 290] on span "❤️" at bounding box center [722, 290] width 16 height 19
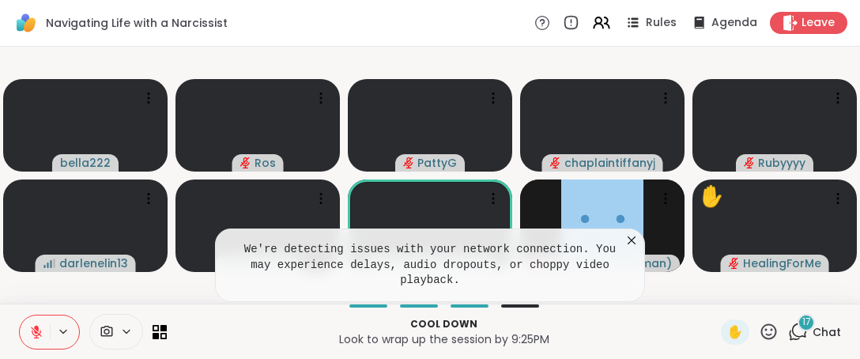
click at [635, 248] on icon at bounding box center [632, 240] width 16 height 16
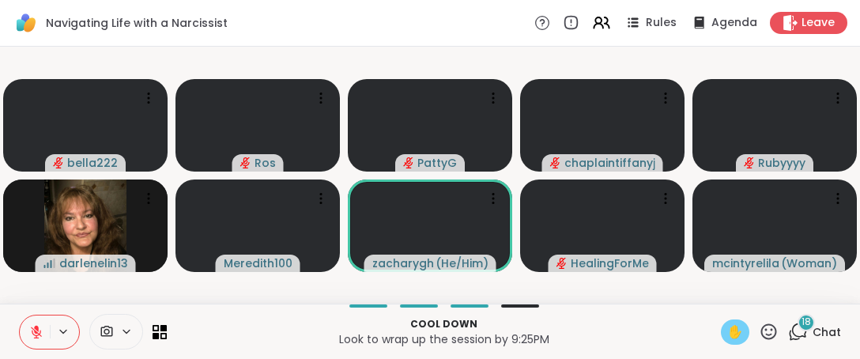
click at [727, 337] on span "✋" at bounding box center [735, 331] width 16 height 19
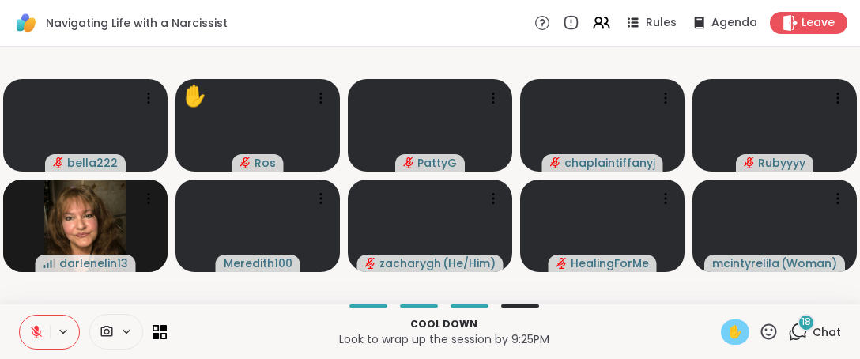
click at [436, 322] on p "Cool down" at bounding box center [443, 324] width 535 height 14
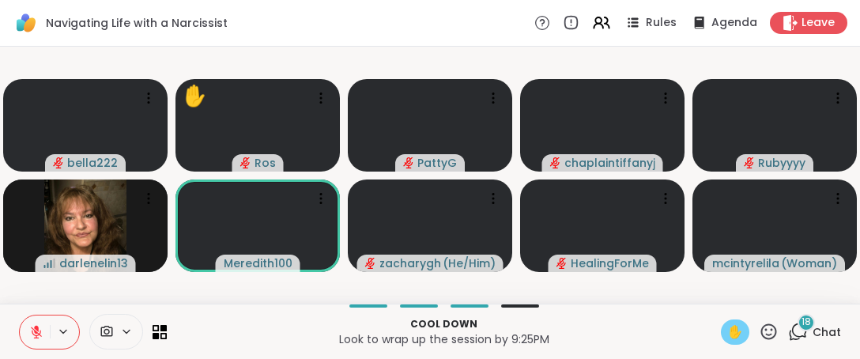
click at [43, 336] on icon at bounding box center [36, 332] width 14 height 14
